Goal: Browse casually

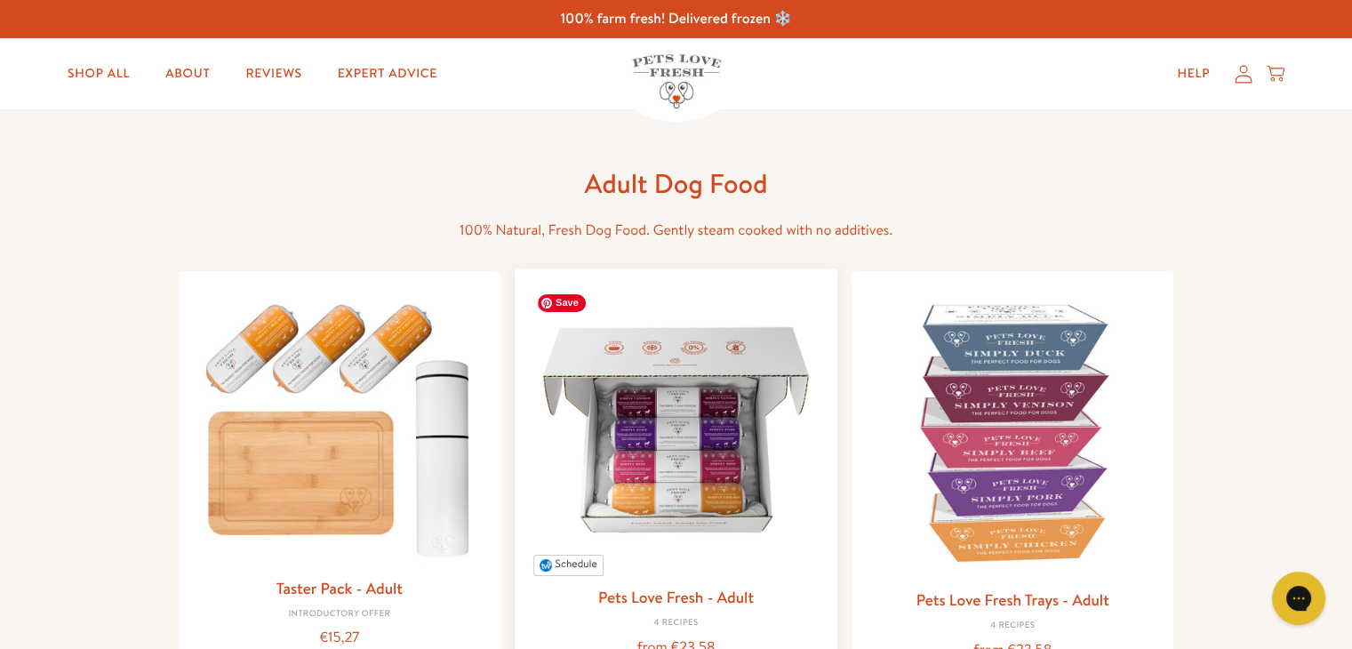
click at [750, 437] on img at bounding box center [676, 430] width 294 height 294
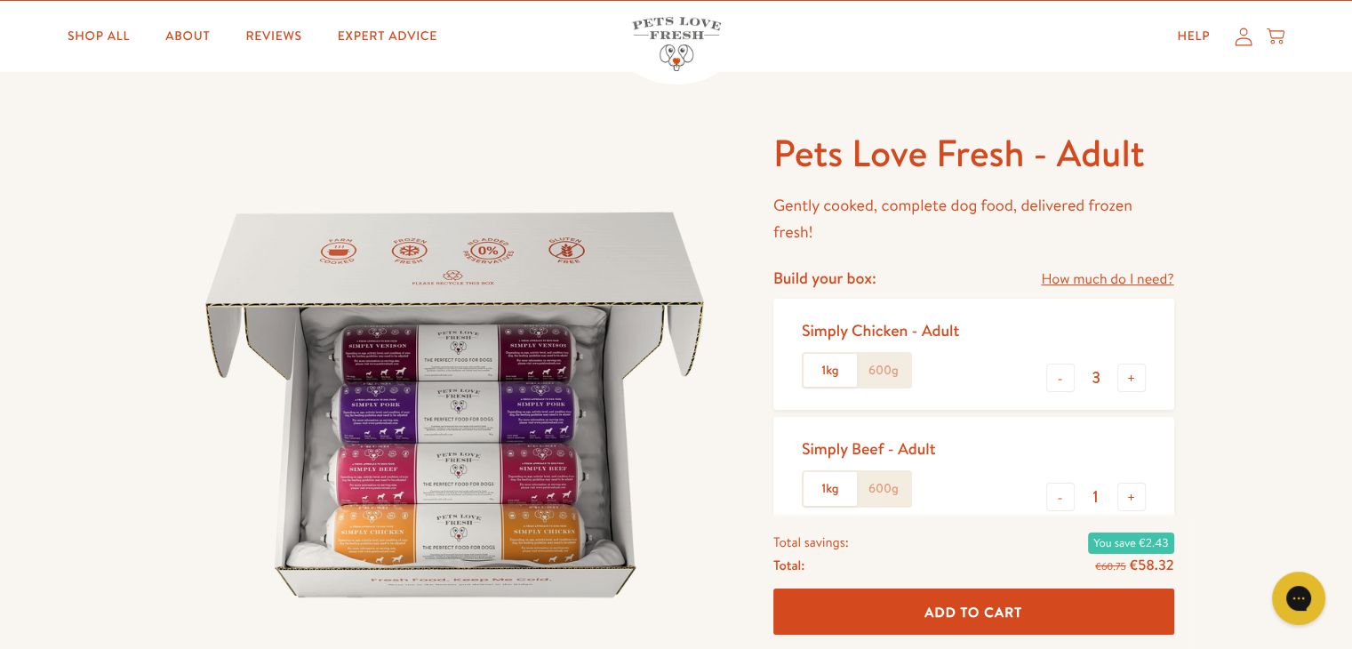
scroll to position [65, 0]
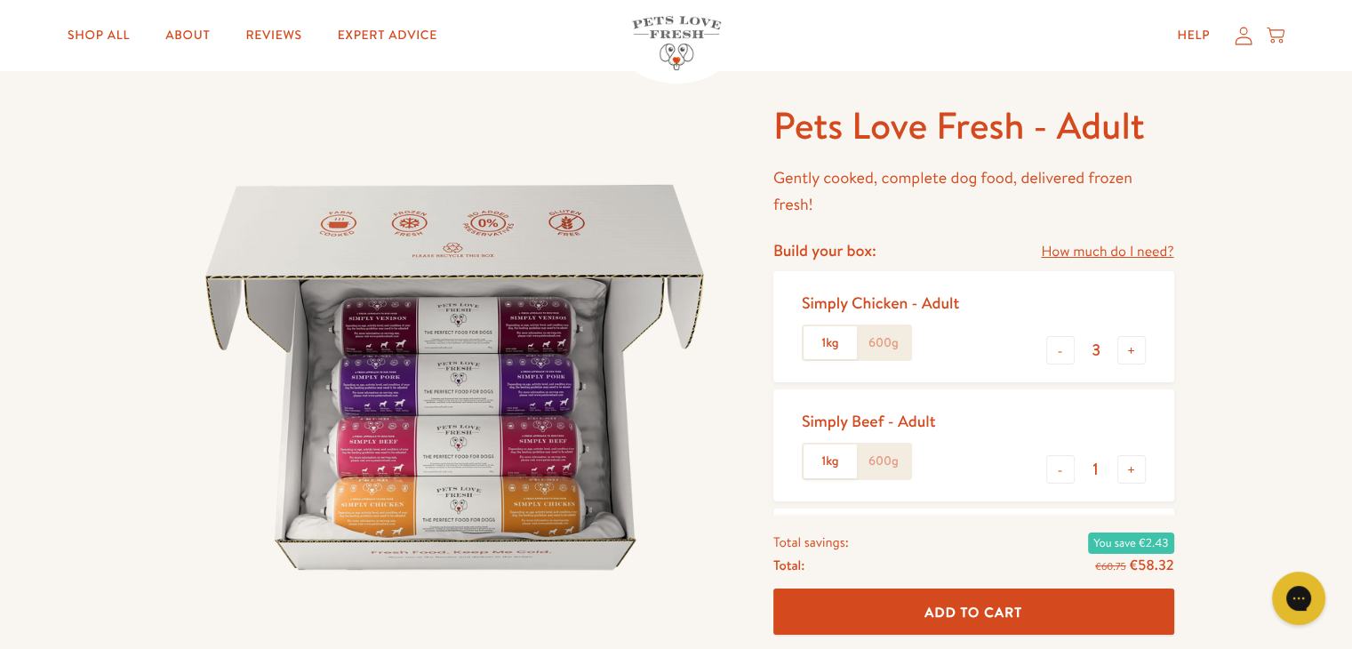
click at [860, 193] on p "Gently cooked, complete dog food, delivered frozen fresh!" at bounding box center [973, 191] width 401 height 54
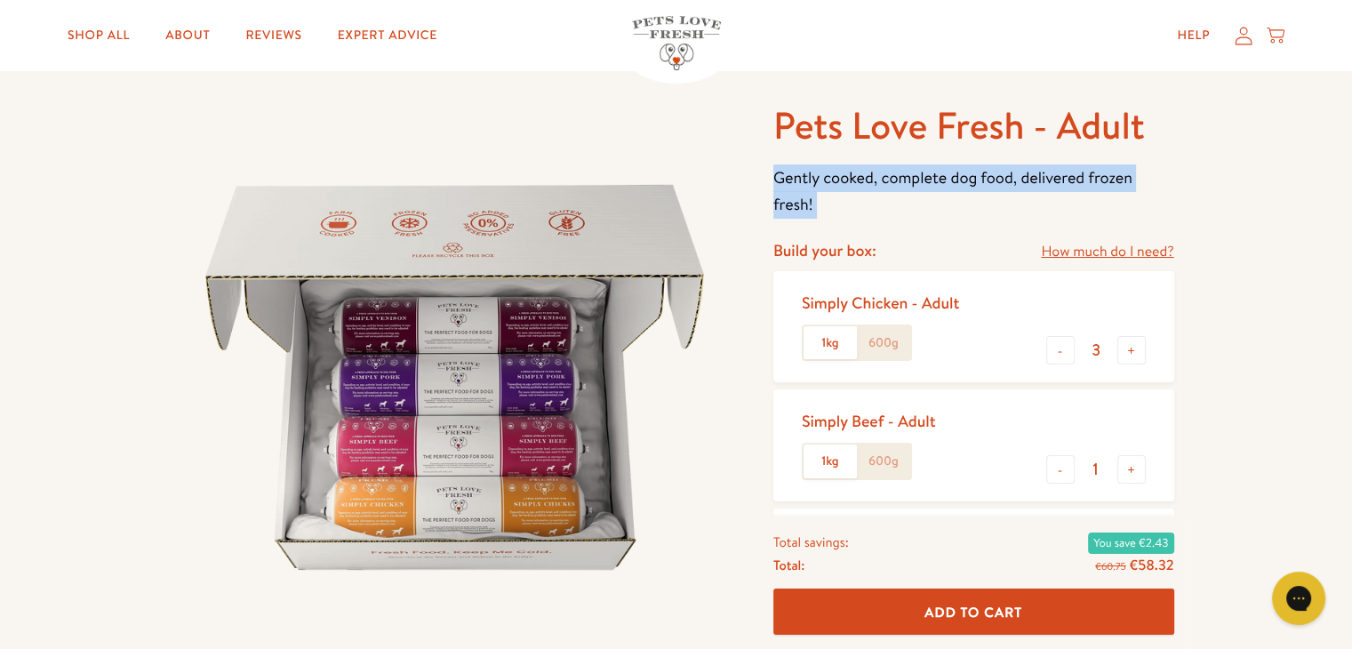
click at [860, 193] on p "Gently cooked, complete dog food, delivered frozen fresh!" at bounding box center [973, 191] width 401 height 54
click at [851, 181] on p "Gently cooked, complete dog food, delivered frozen fresh!" at bounding box center [973, 191] width 401 height 54
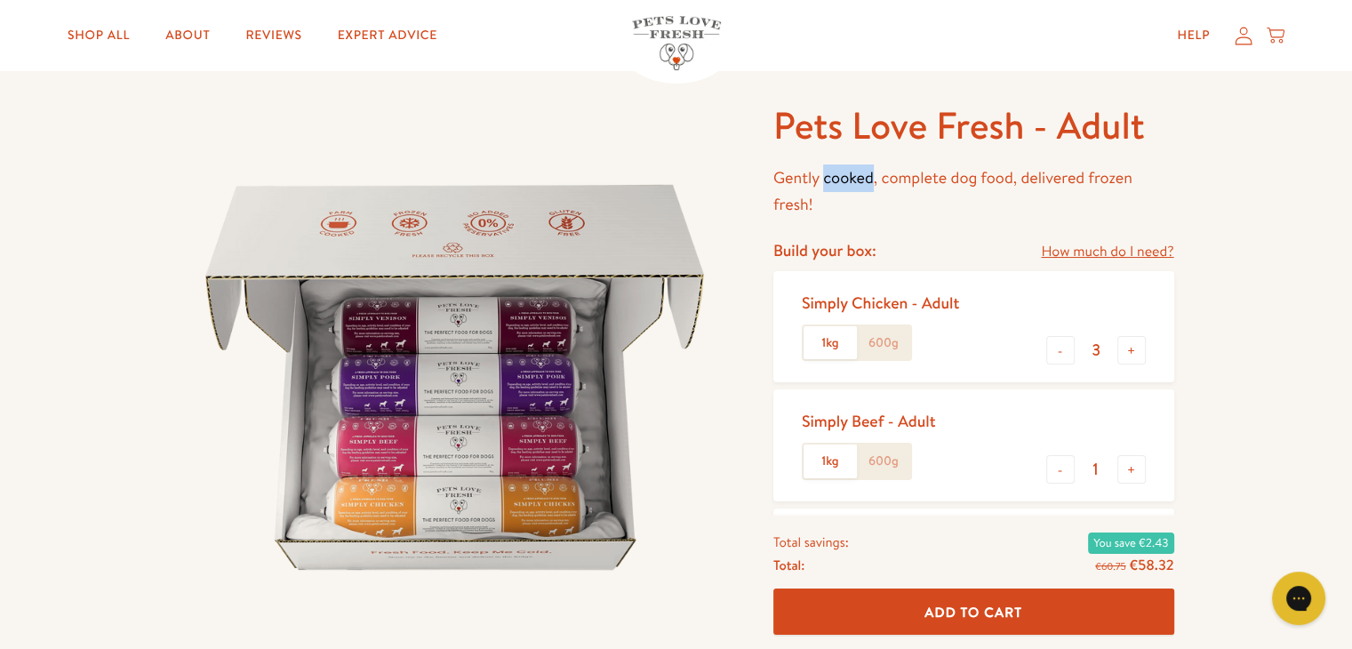
click at [851, 181] on p "Gently cooked, complete dog food, delivered frozen fresh!" at bounding box center [973, 191] width 401 height 54
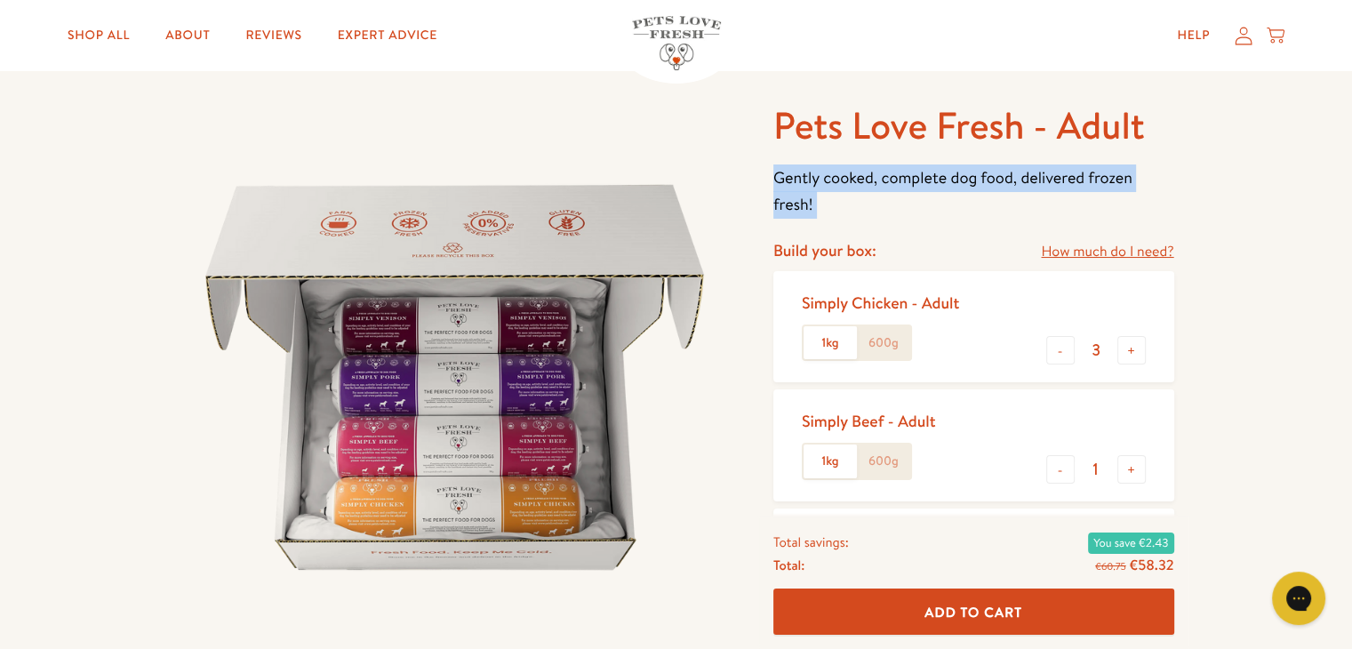
click at [851, 181] on p "Gently cooked, complete dog food, delivered frozen fresh!" at bounding box center [973, 191] width 401 height 54
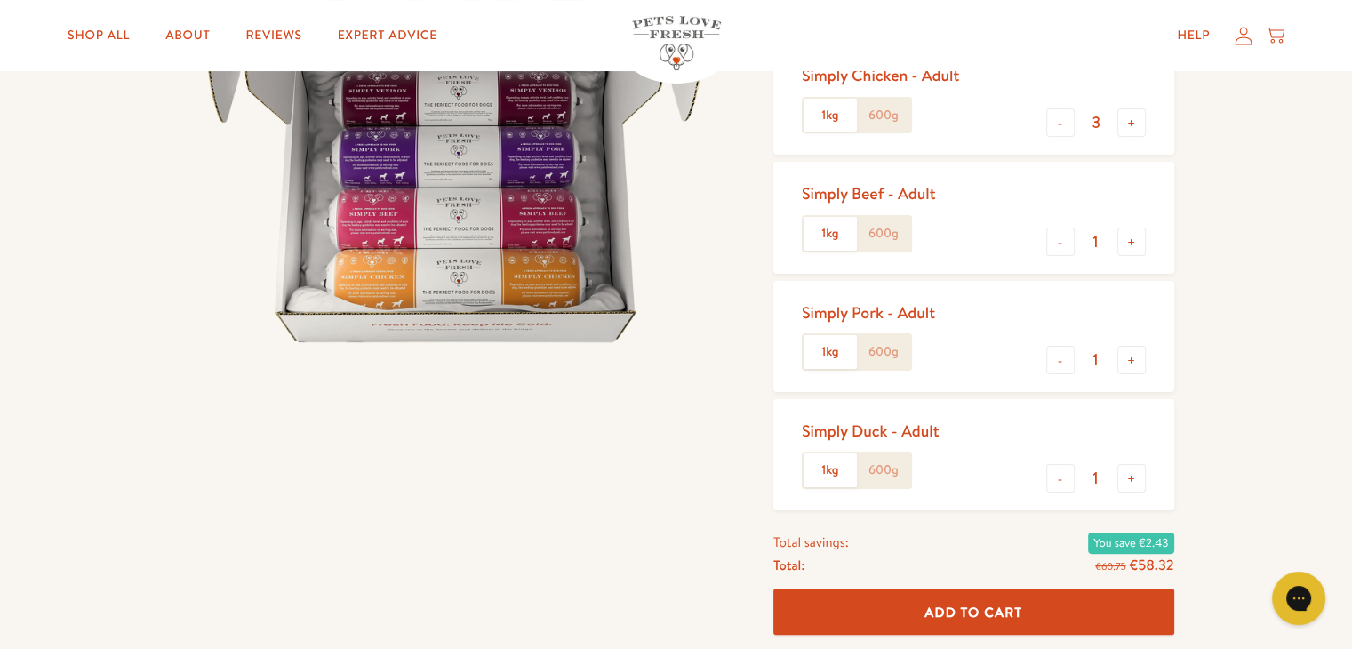
scroll to position [313, 0]
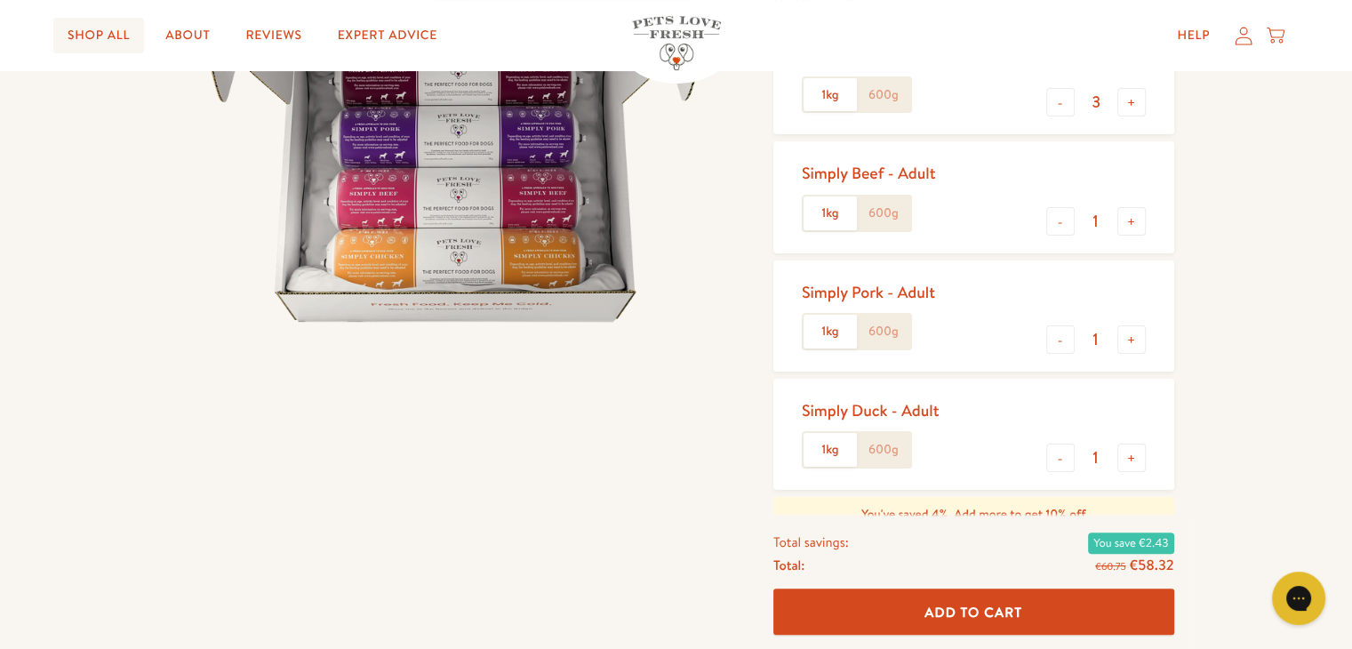
click at [85, 38] on link "Shop All" at bounding box center [98, 36] width 91 height 36
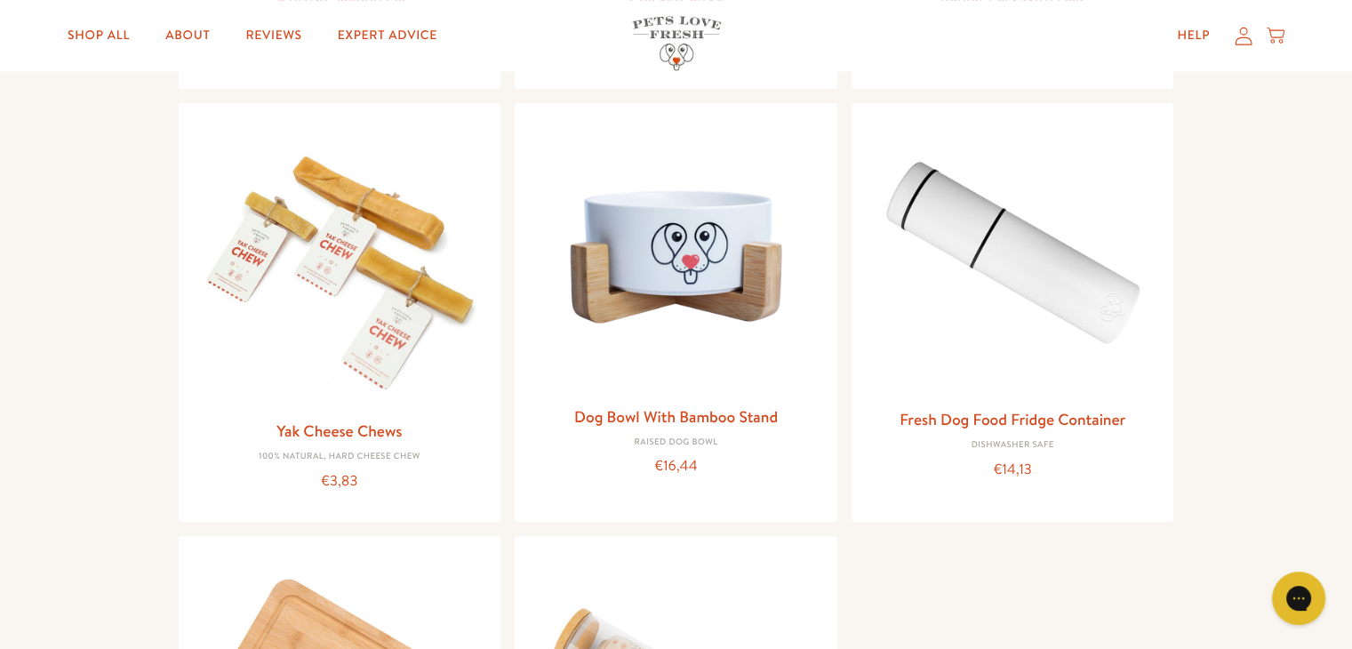
scroll to position [1713, 0]
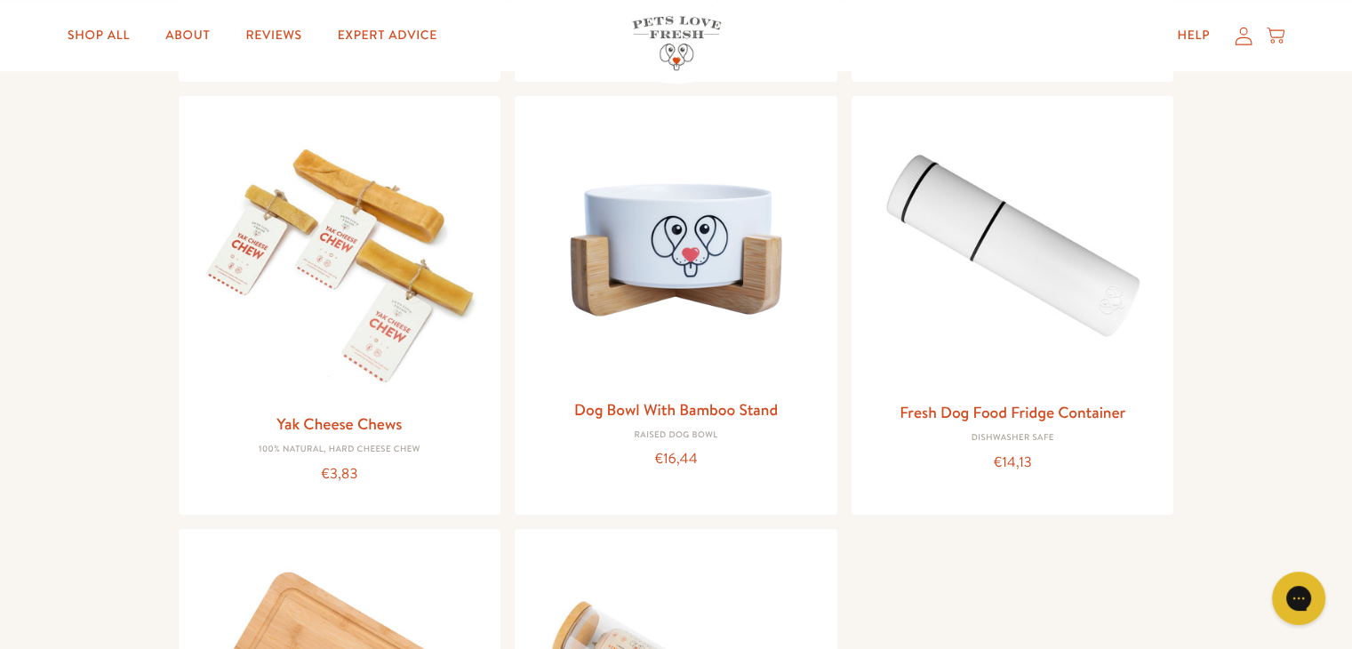
drag, startPoint x: 1364, startPoint y: 86, endPoint x: 1361, endPoint y: 386, distance: 299.5
click at [1351, 386] on html "100% farm fresh! Delivered frozen ❄️ Shop All About Reviews Expert Advice My ac…" at bounding box center [676, 45] width 1352 height 3517
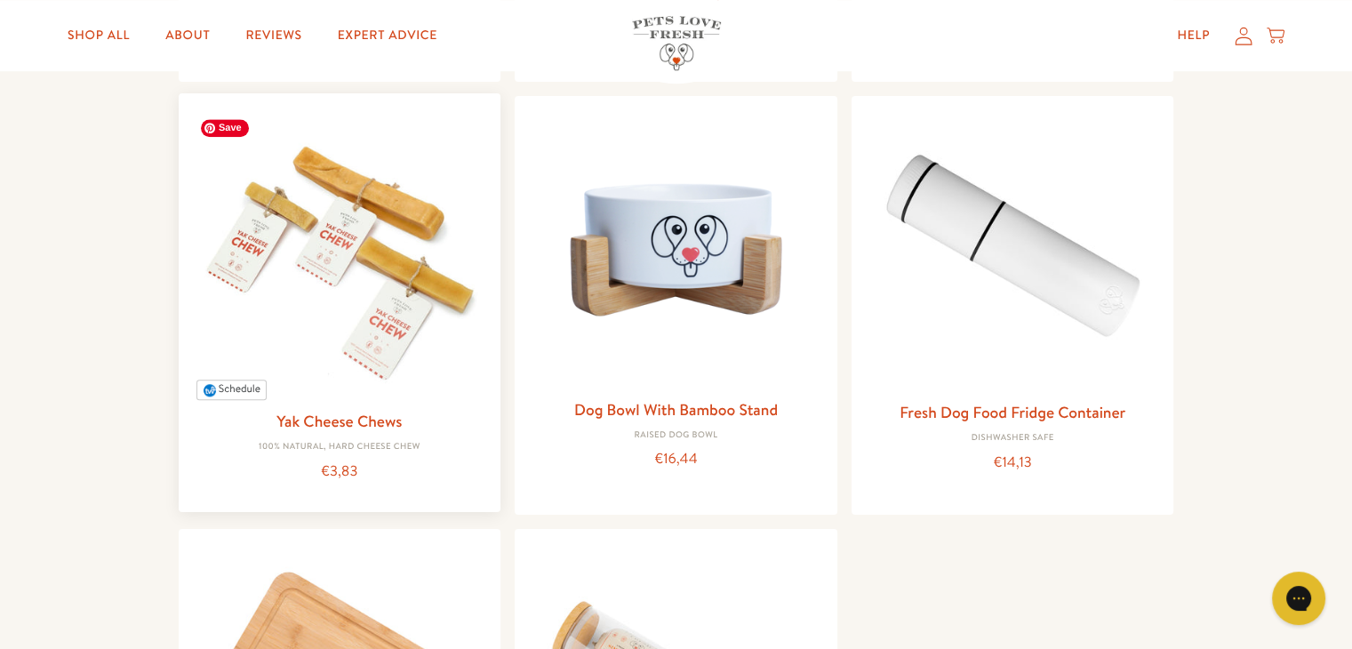
click at [313, 302] on img at bounding box center [340, 255] width 294 height 294
